Goal: Complete application form

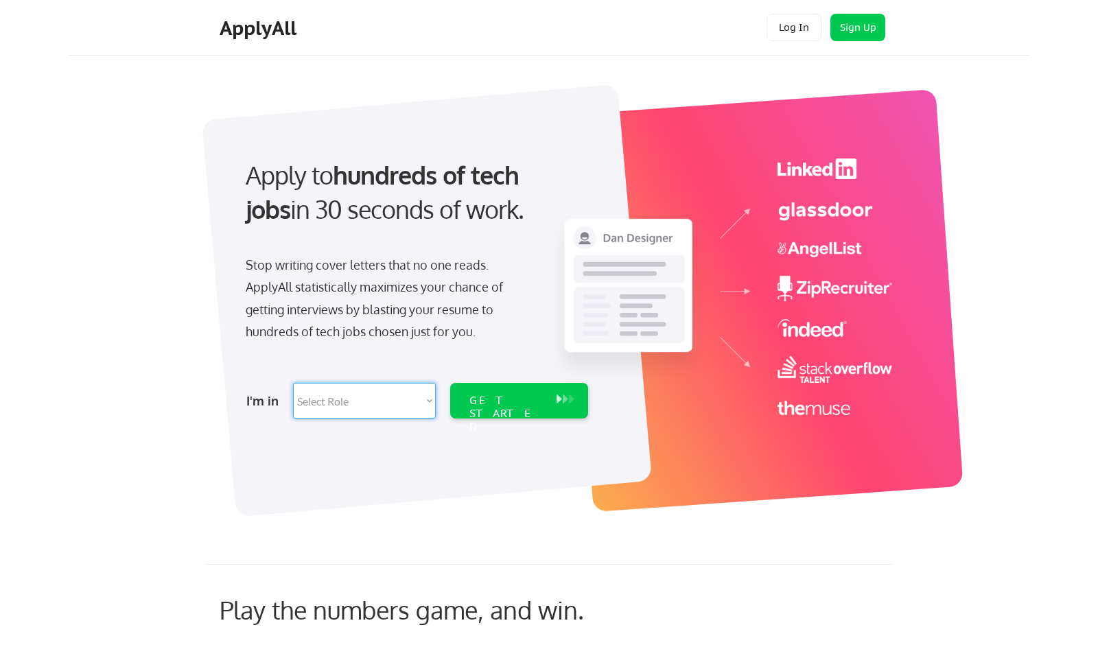
select select ""sales0""
click at [483, 396] on div "GET STARTED" at bounding box center [505, 414] width 73 height 40
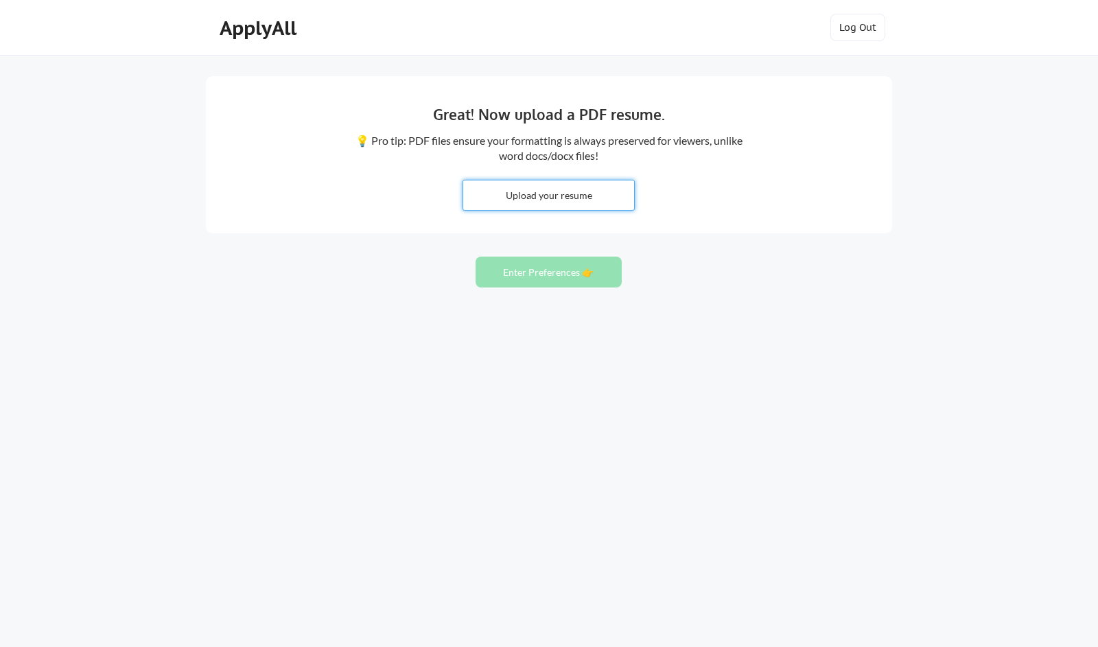
click at [550, 198] on input "file" at bounding box center [548, 196] width 171 height 30
type input "C:\fakepath\[PERSON_NAME] - Sales Engineer.pdf"
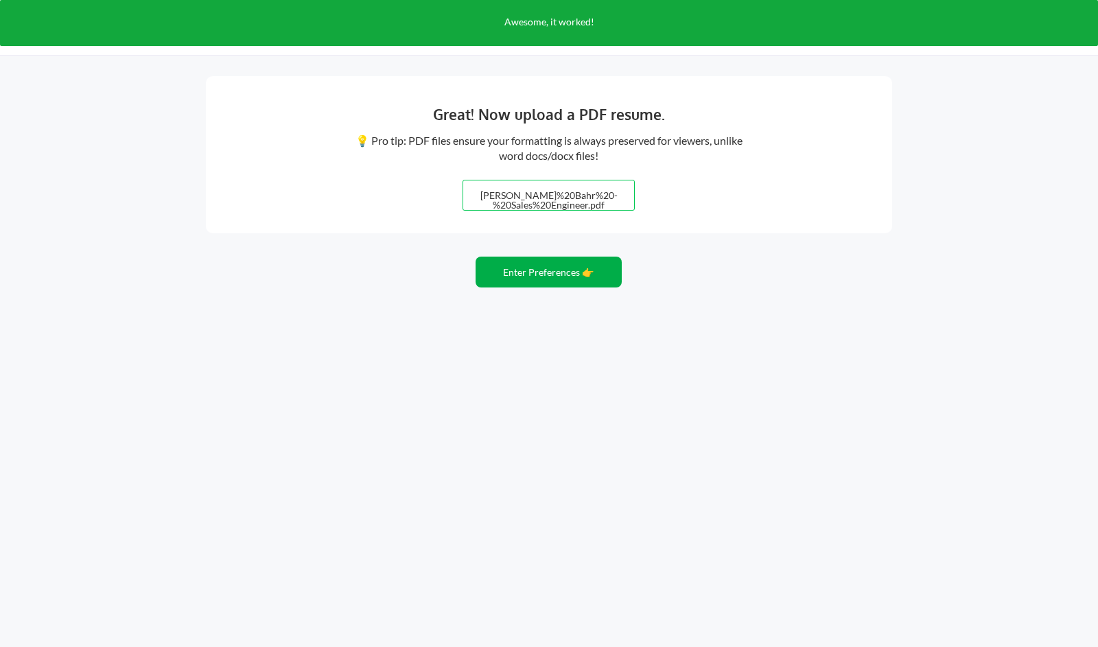
click at [558, 279] on button "Enter Preferences 👉" at bounding box center [549, 272] width 146 height 31
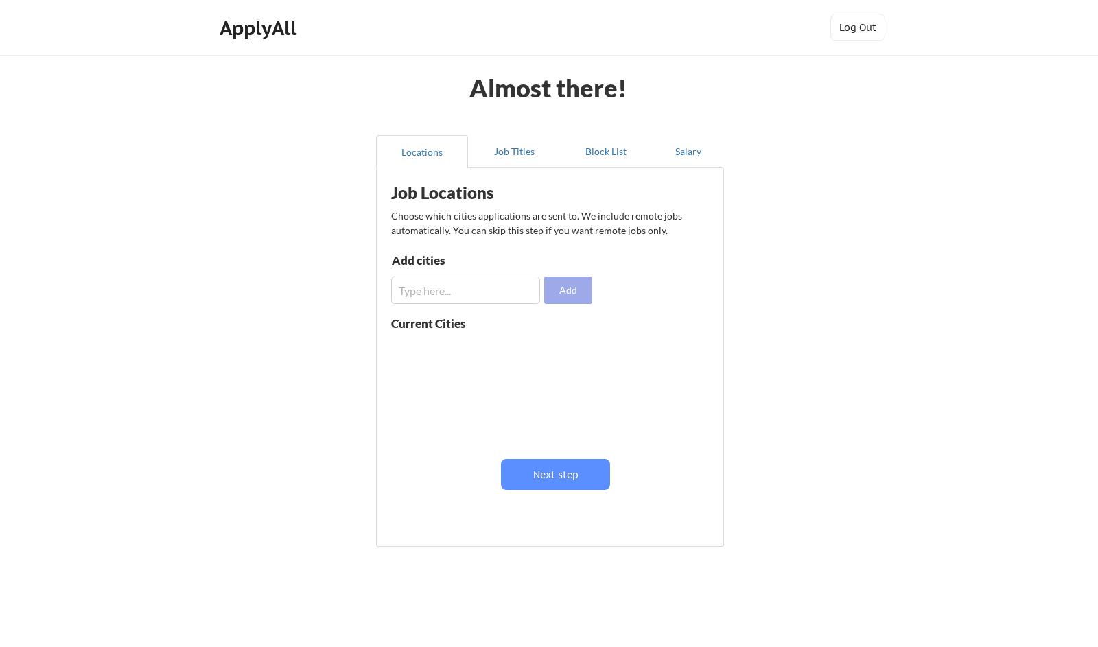
click at [563, 292] on button "Add" at bounding box center [568, 290] width 48 height 27
click at [494, 299] on input "input" at bounding box center [465, 290] width 149 height 27
click at [406, 291] on input "input" at bounding box center [465, 290] width 149 height 27
type input "[GEOGRAPHIC_DATA]"
click at [564, 283] on button "Add" at bounding box center [568, 290] width 48 height 27
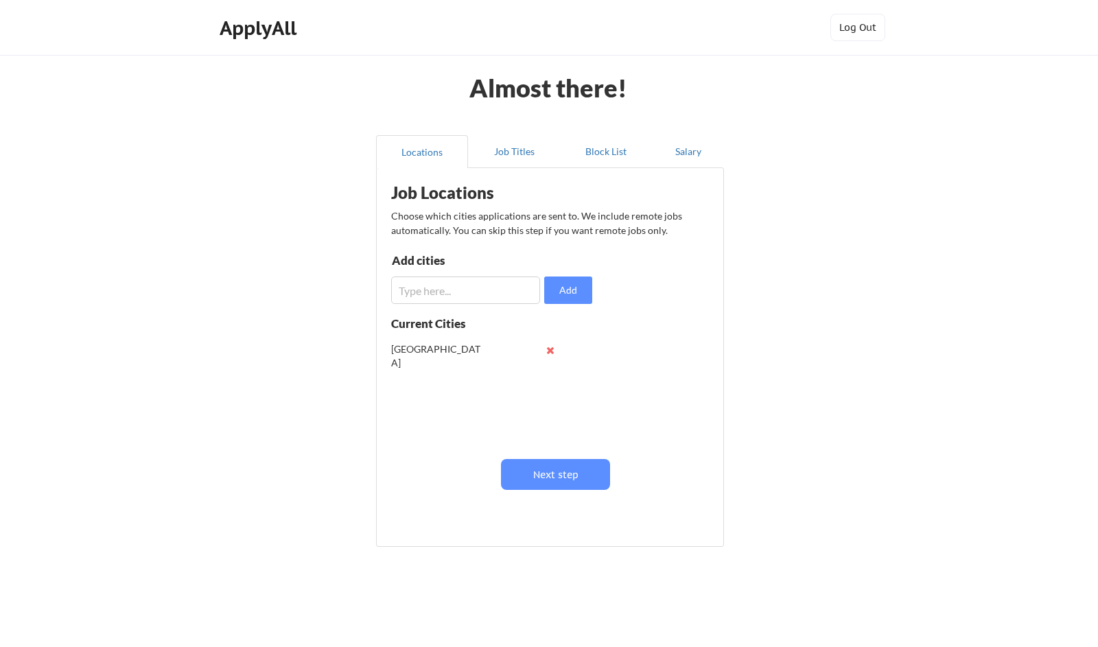
click at [448, 296] on input "input" at bounding box center [465, 290] width 149 height 27
type input "Saint [PERSON_NAME]"
click at [563, 292] on button "Add" at bounding box center [568, 290] width 48 height 27
click at [499, 296] on input "input" at bounding box center [465, 290] width 149 height 27
click at [566, 476] on button "Next step" at bounding box center [555, 474] width 109 height 31
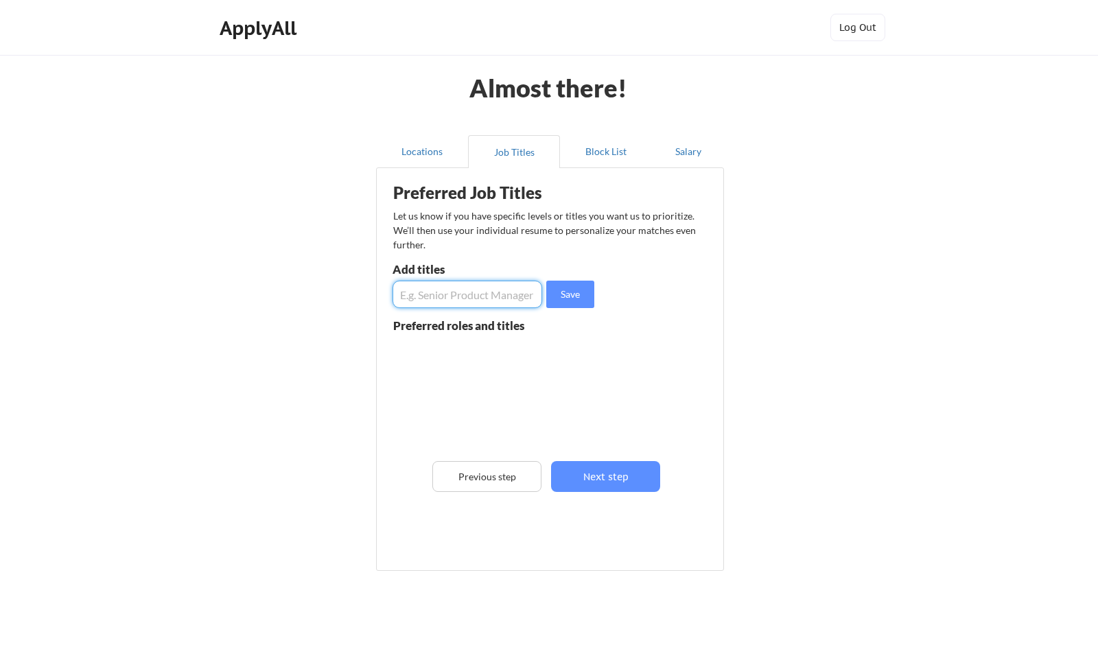
click at [480, 294] on input "input" at bounding box center [468, 294] width 150 height 27
type input "Sales Engineer"
click at [477, 301] on input "input" at bounding box center [468, 294] width 150 height 27
type input "Solutions Engineer"
click at [456, 296] on input "input" at bounding box center [468, 294] width 150 height 27
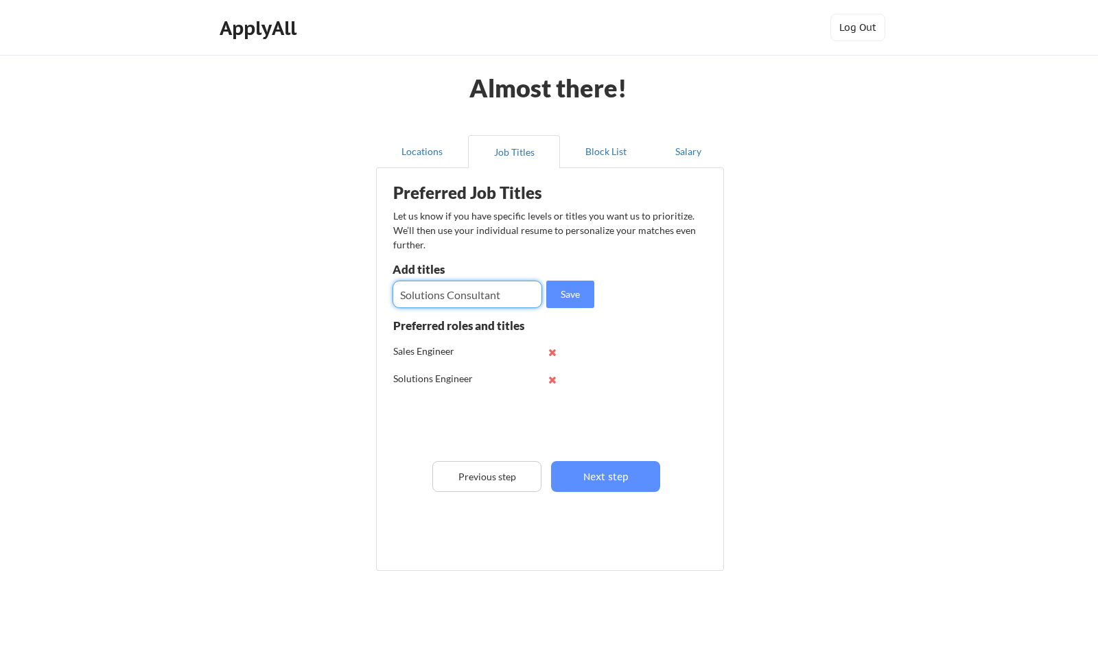
type input "Solutions Consultant"
click at [431, 294] on input "input" at bounding box center [468, 294] width 150 height 27
type input "Technical Enablement"
click at [572, 288] on button "Save" at bounding box center [570, 294] width 48 height 27
click at [496, 297] on input "input" at bounding box center [468, 294] width 150 height 27
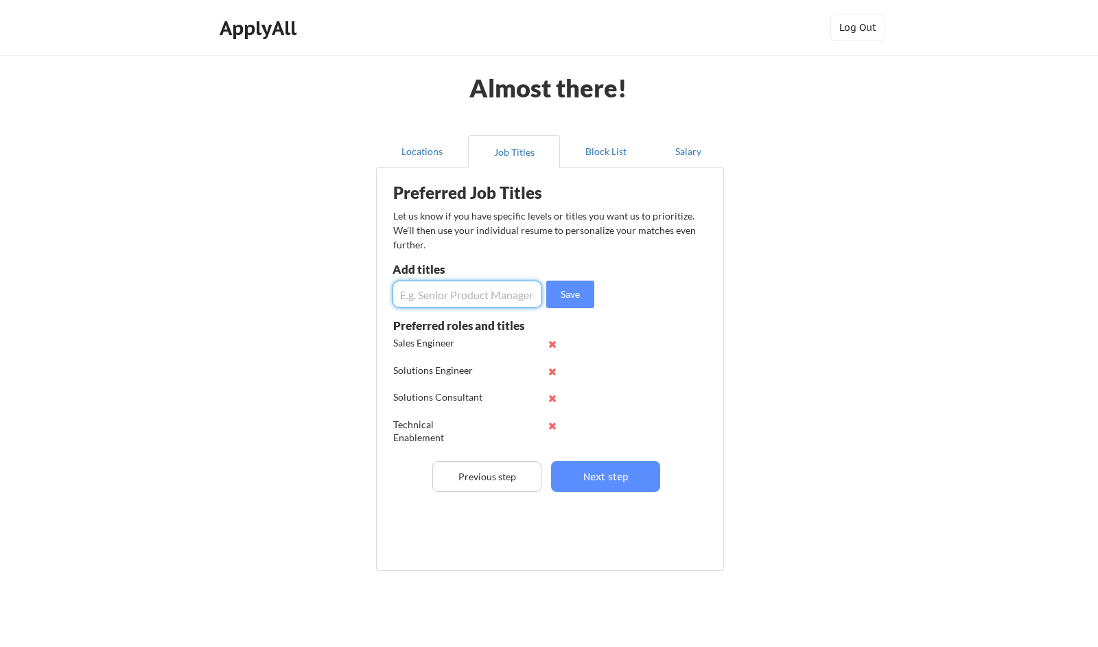
scroll to position [8, 0]
click at [552, 423] on button at bounding box center [552, 426] width 10 height 10
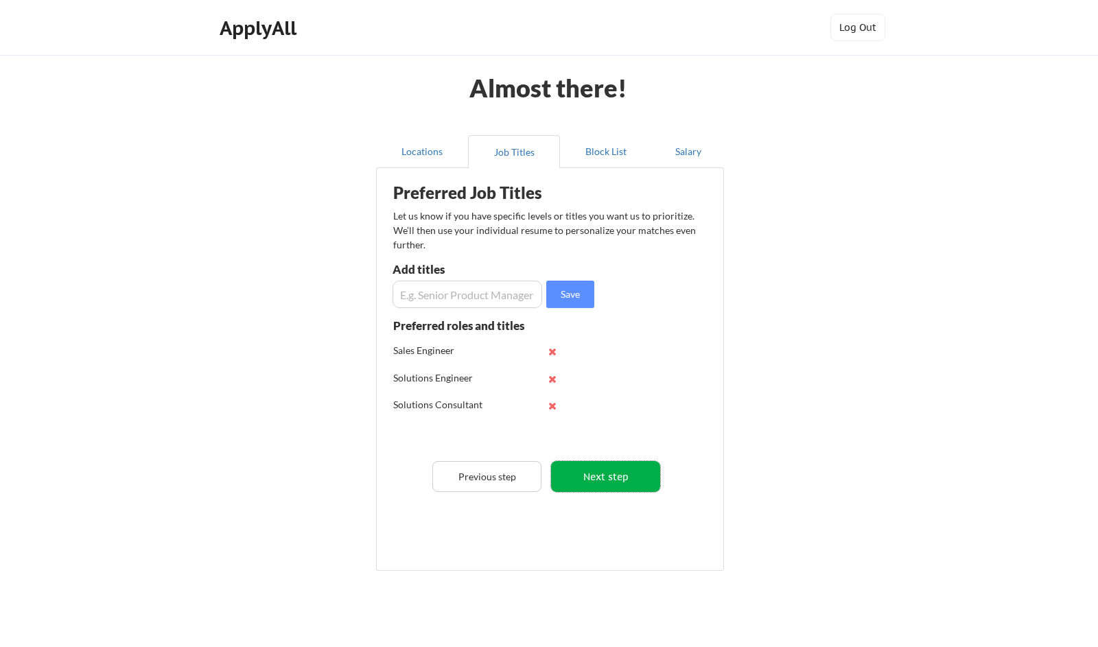
click at [590, 480] on button "Next step" at bounding box center [605, 476] width 109 height 31
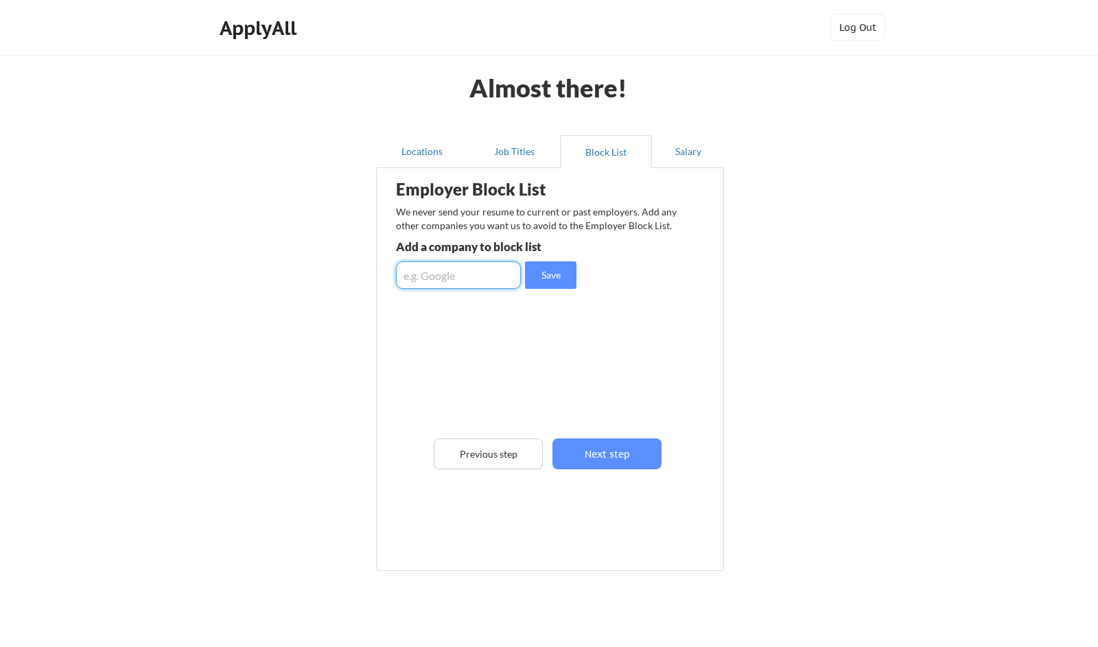
click at [490, 287] on input "input" at bounding box center [458, 275] width 125 height 27
type input "Jamf"
click at [470, 276] on input "input" at bounding box center [458, 275] width 125 height 27
click at [599, 453] on button "Next step" at bounding box center [607, 454] width 109 height 31
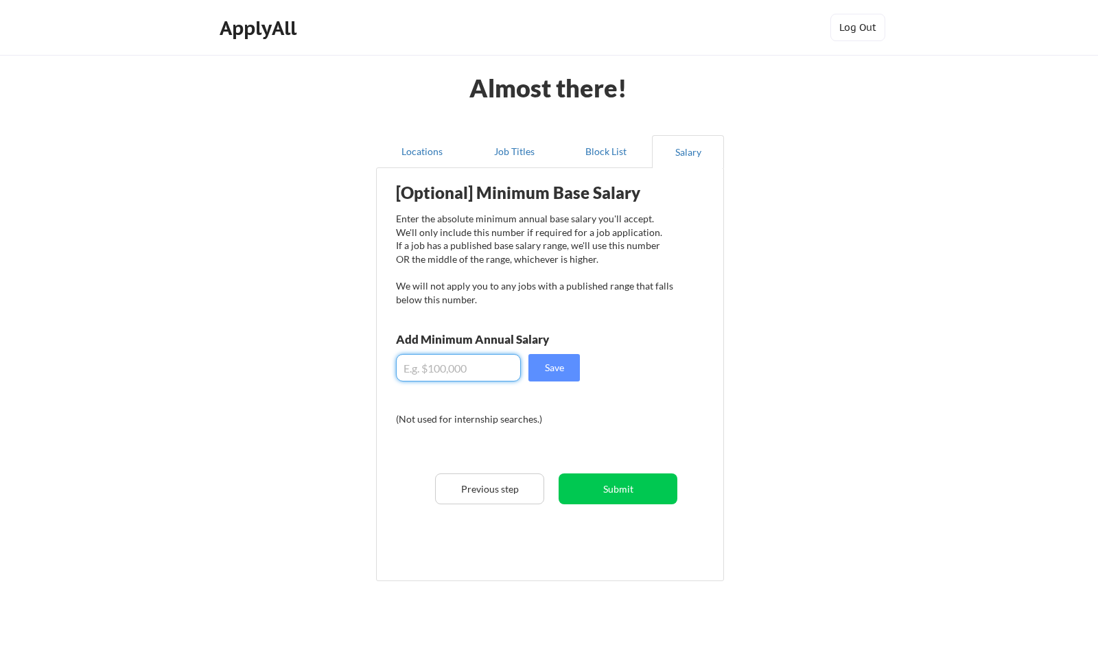
click at [460, 371] on input "input" at bounding box center [458, 367] width 125 height 27
type input "$100,000"
click at [553, 368] on button "Save" at bounding box center [554, 367] width 51 height 27
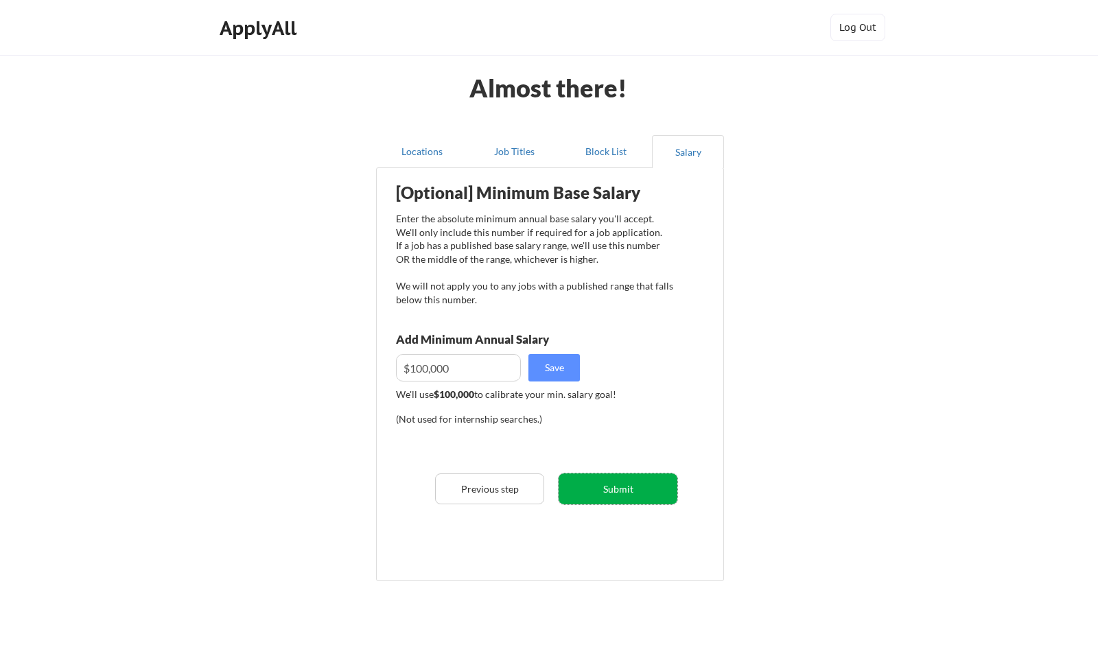
click at [610, 493] on button "Submit" at bounding box center [618, 489] width 119 height 31
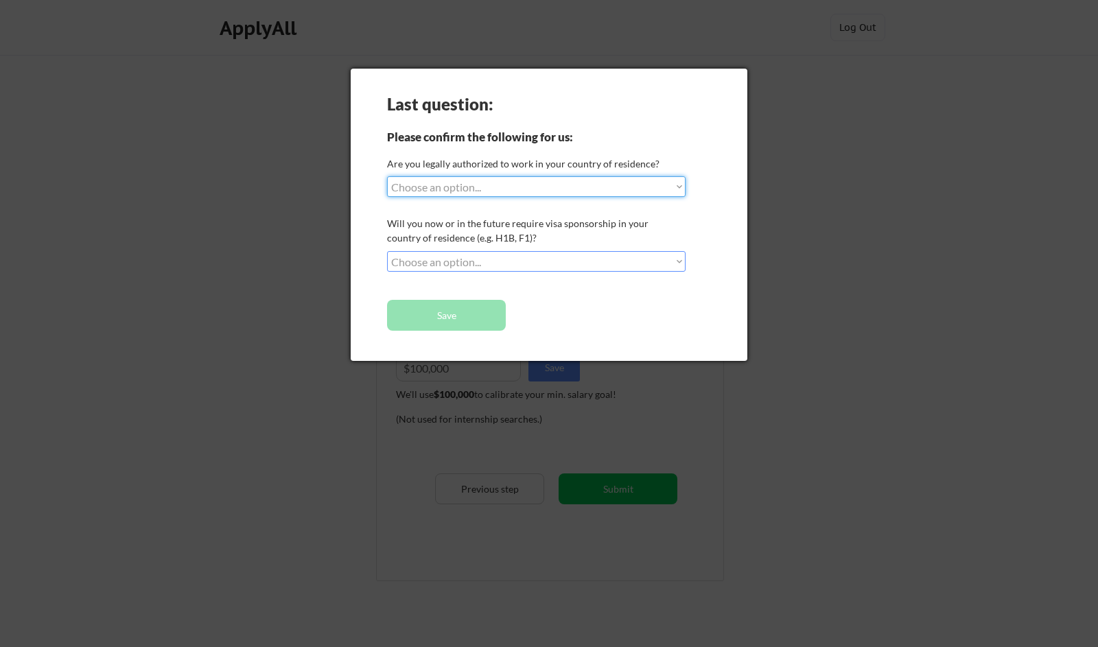
select select ""yes__i_am_a_[DEMOGRAPHIC_DATA]""
select select ""no__i_will_not_need_sponsorship""
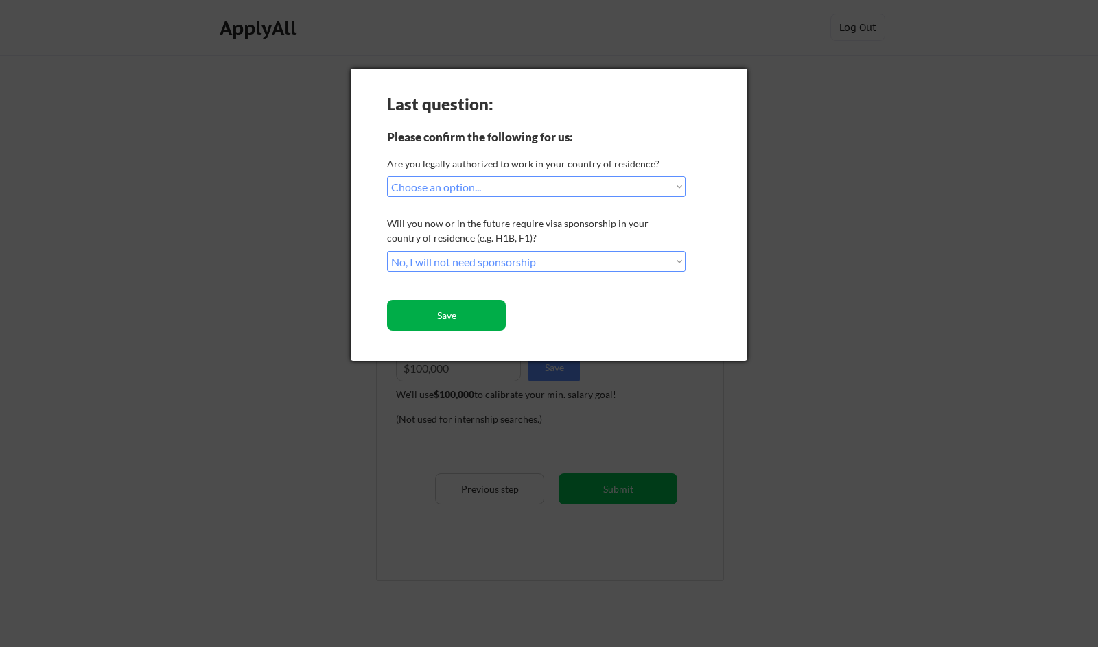
click at [474, 316] on button "Save" at bounding box center [446, 315] width 119 height 31
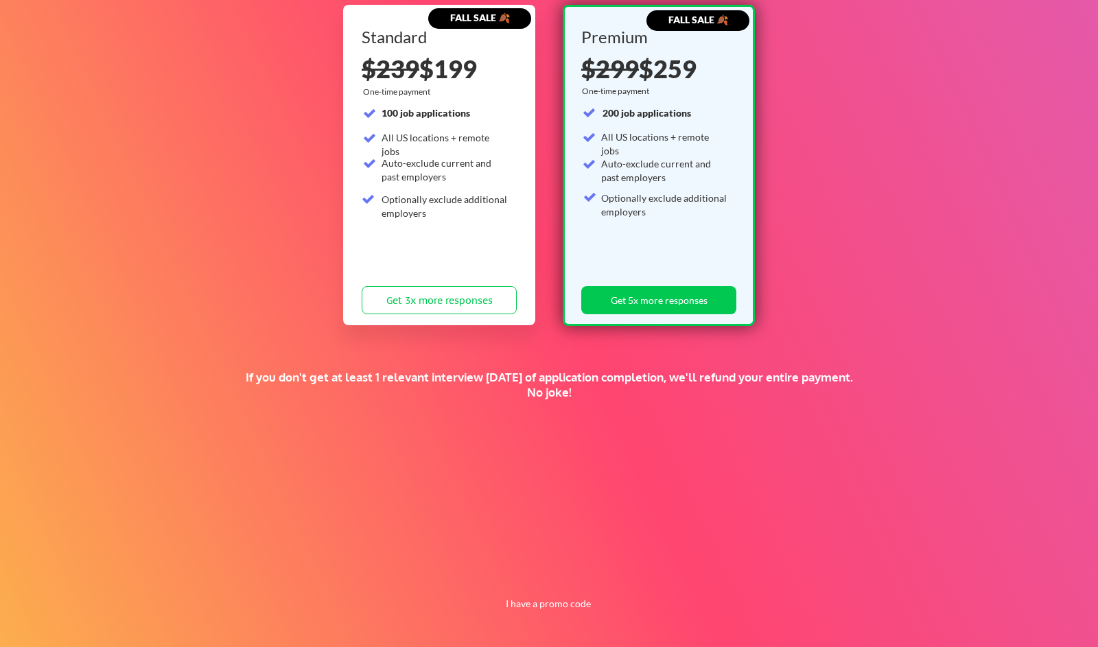
scroll to position [158, 0]
click at [552, 607] on button "I have a promo code" at bounding box center [548, 604] width 101 height 16
click at [552, 602] on button "I have a promo code" at bounding box center [548, 604] width 101 height 16
click at [581, 471] on div "Supercharge your job search for the price of a fancy dinner. FALL SALE 🍂 Standa…" at bounding box center [549, 272] width 1098 height 750
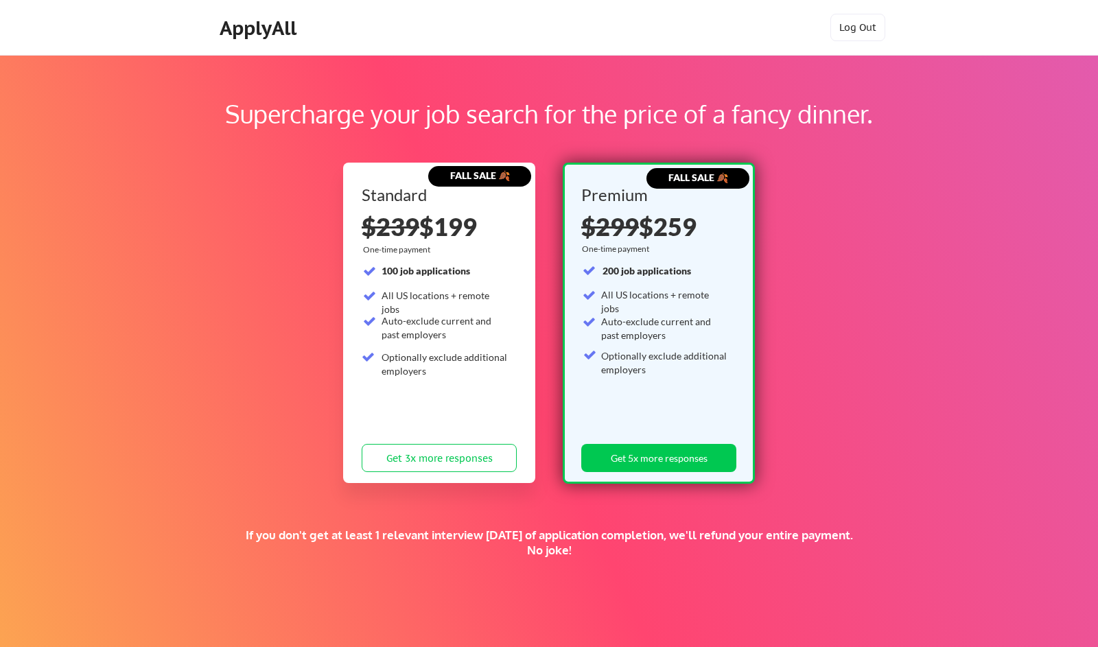
scroll to position [0, 0]
click at [463, 396] on div "Standard $239 $199 One-time payment 100 job applications All US locations + rem…" at bounding box center [439, 333] width 155 height 292
